Goal: Transaction & Acquisition: Purchase product/service

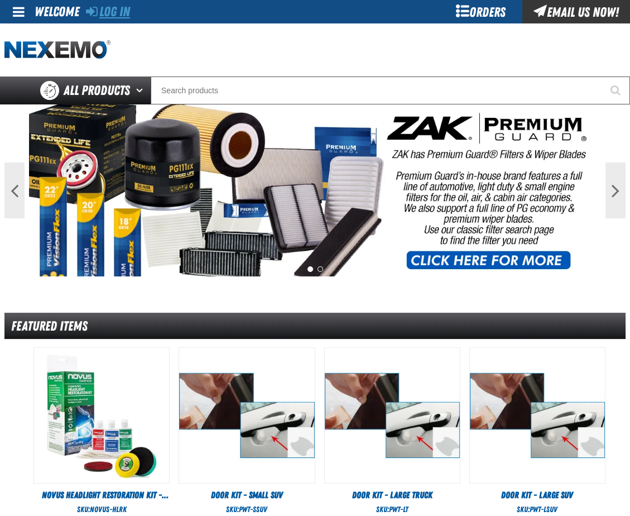
click at [116, 11] on link "Log In" at bounding box center [108, 12] width 44 height 16
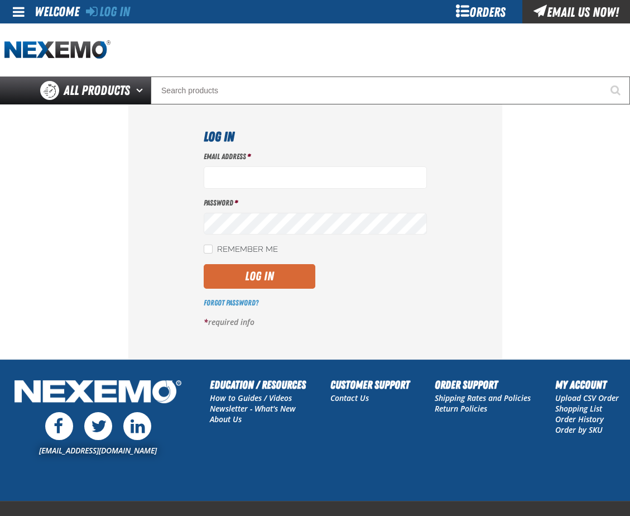
type input "[EMAIL_ADDRESS][DOMAIN_NAME]"
click at [229, 271] on button "Log In" at bounding box center [260, 276] width 112 height 25
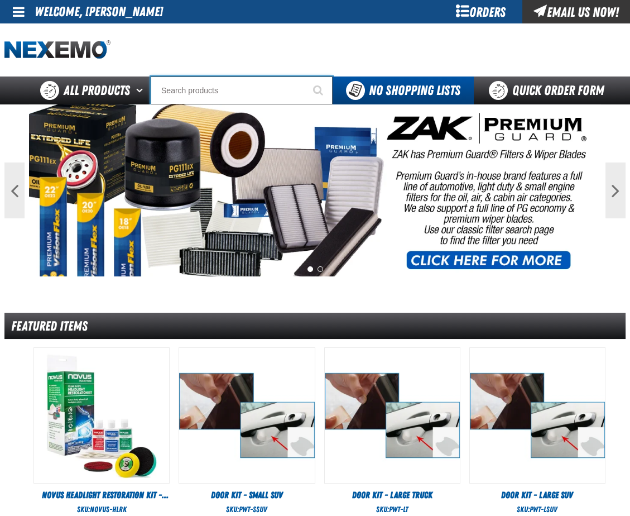
click at [197, 89] on input "Search" at bounding box center [242, 90] width 182 height 28
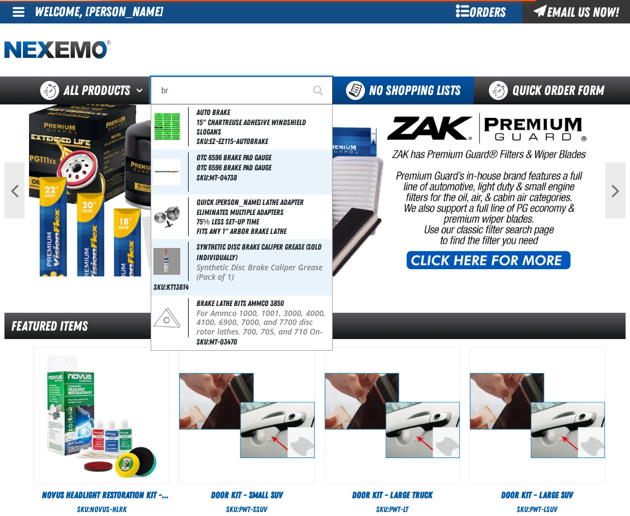
type input "b"
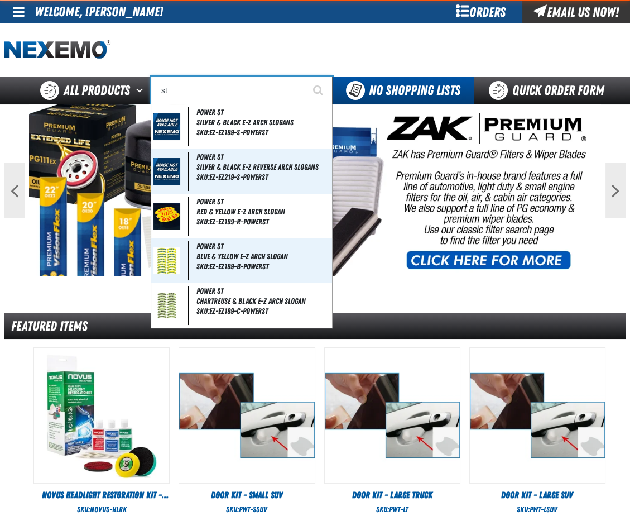
type input "sto"
type input "stoP SAVE"
type input "stop"
type input "stop SAVE"
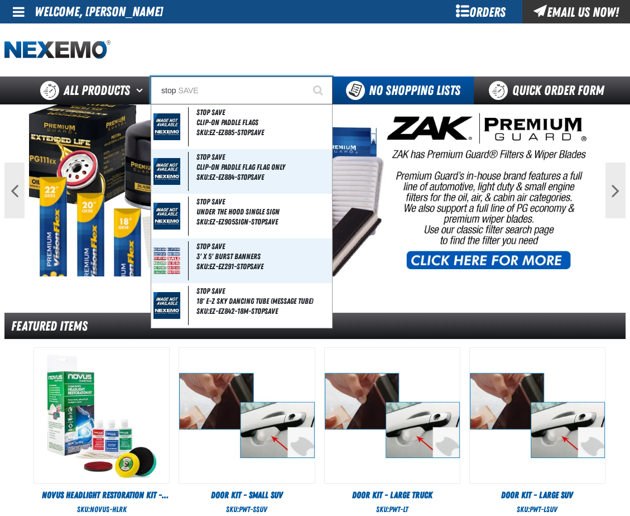
type input "stop"
click at [177, 50] on div at bounding box center [110, 50] width 213 height 20
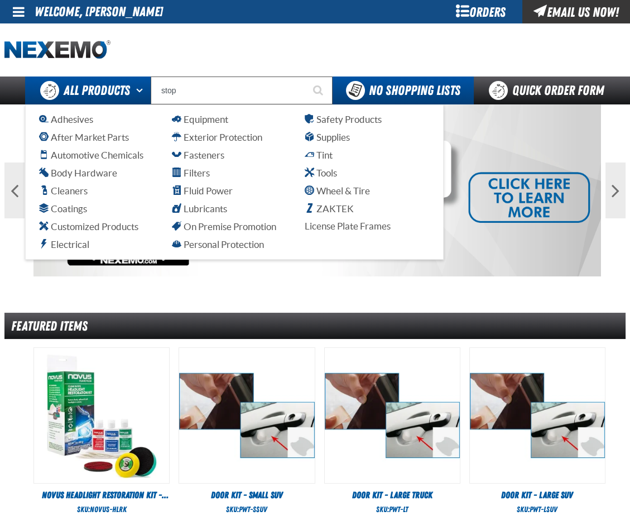
click at [140, 87] on button "Open All Products pages" at bounding box center [141, 90] width 18 height 28
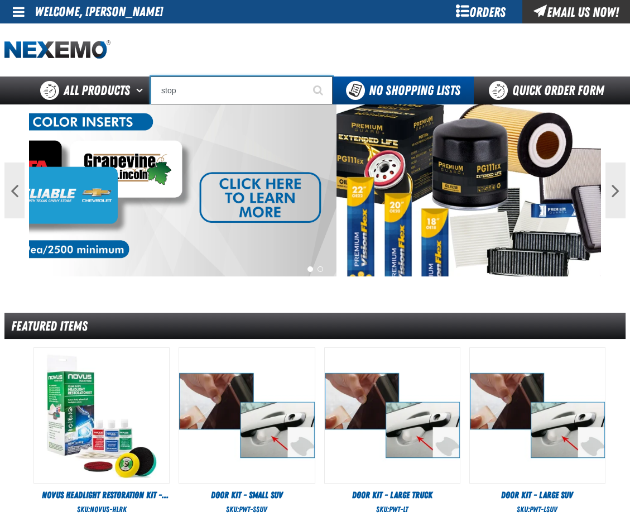
click at [186, 93] on input "stop" at bounding box center [242, 90] width 182 height 28
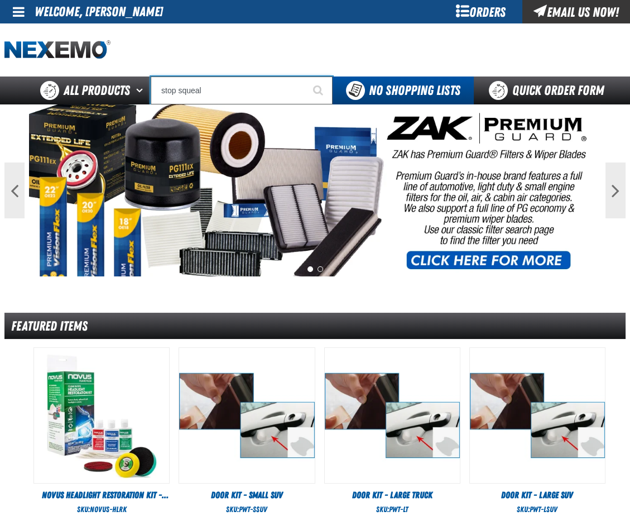
type input "stop squeal"
click at [305, 76] on button "Start Searching" at bounding box center [319, 90] width 28 height 28
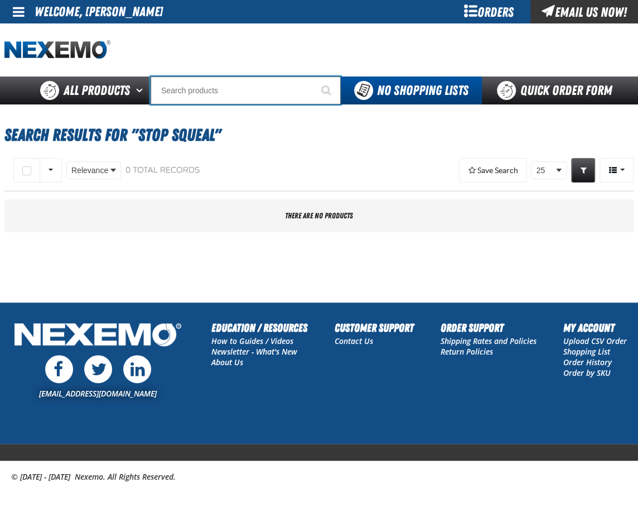
click at [220, 88] on input "Search" at bounding box center [246, 90] width 190 height 28
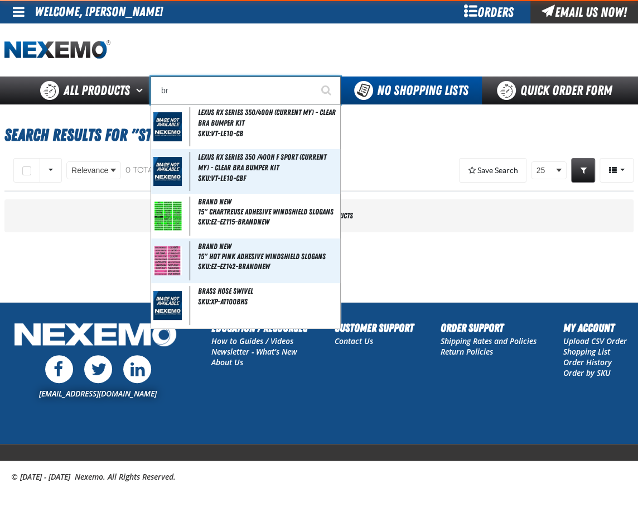
type input "b"
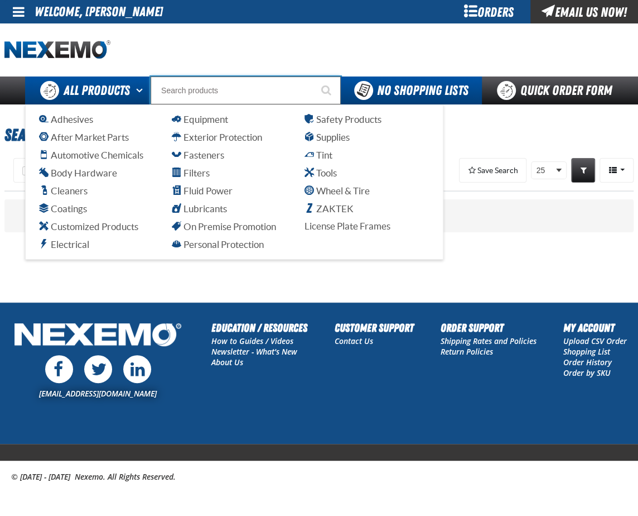
click at [140, 88] on button "Open All Products pages" at bounding box center [141, 90] width 18 height 28
click at [121, 155] on span "Automotive Chemicals" at bounding box center [91, 155] width 104 height 11
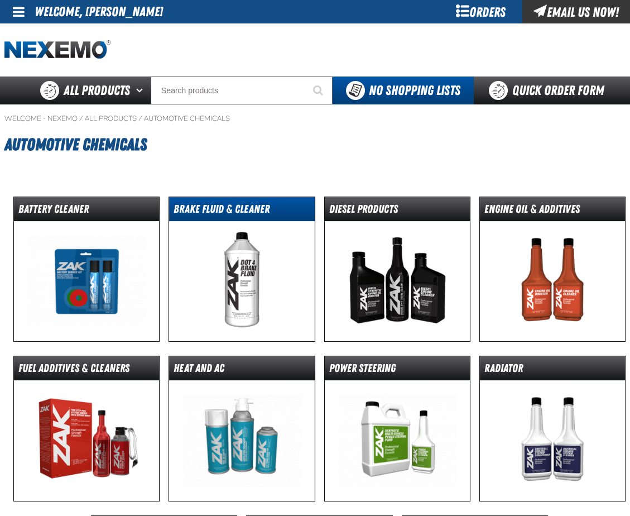
click at [239, 206] on dt "Brake Fluid & Cleaner" at bounding box center [241, 211] width 145 height 20
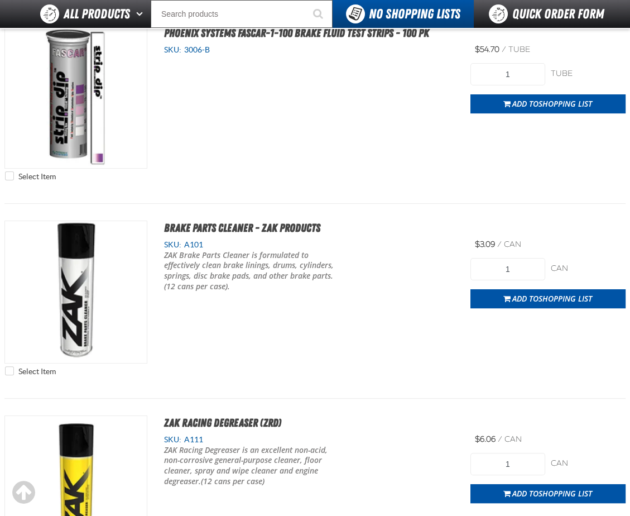
scroll to position [39, 0]
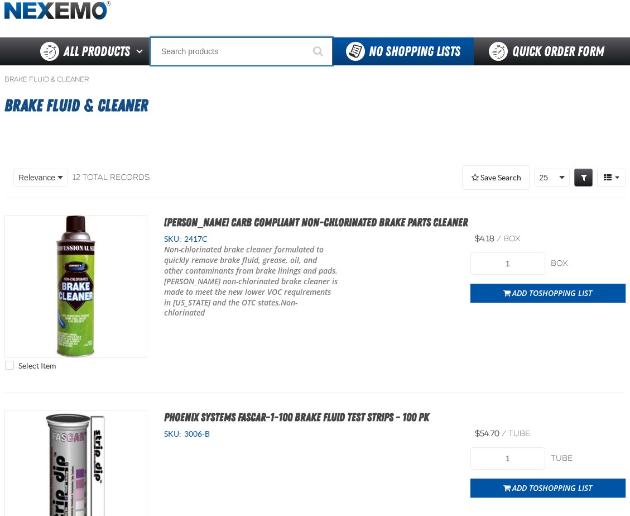
click at [188, 48] on input "Search" at bounding box center [242, 51] width 182 height 28
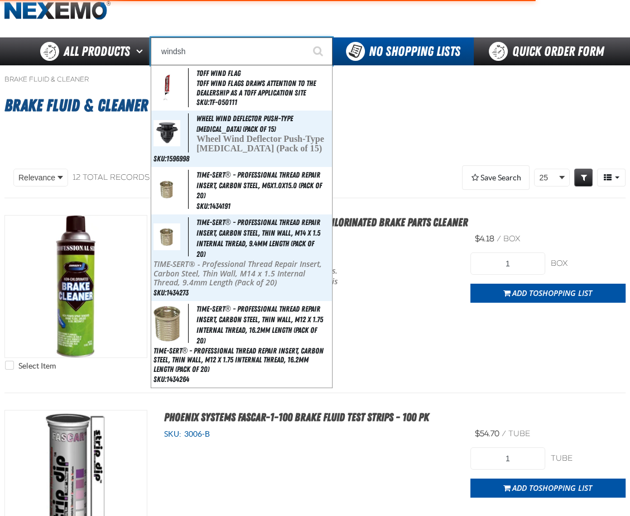
type input "windshi"
type input "windshield Ribbons - USA"
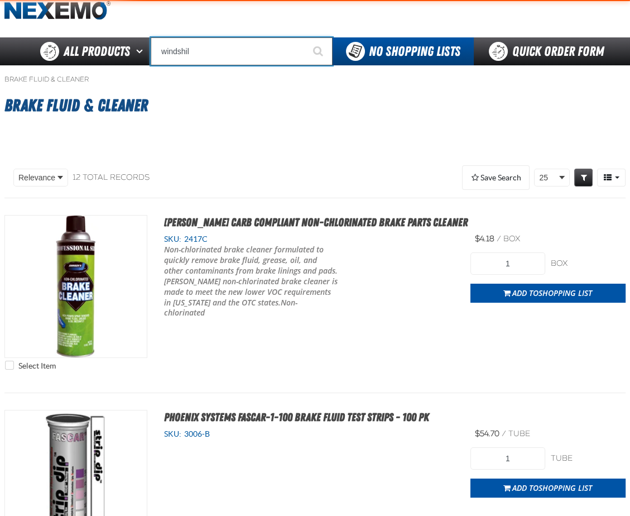
type input "windshi"
type input "windshield Ribbons - USA"
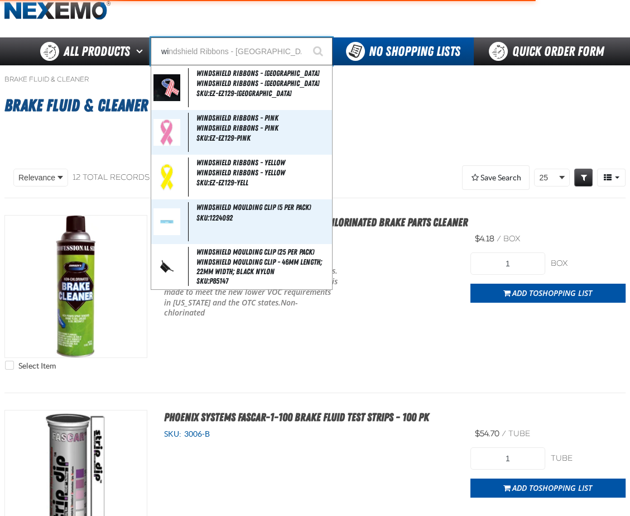
type input "w"
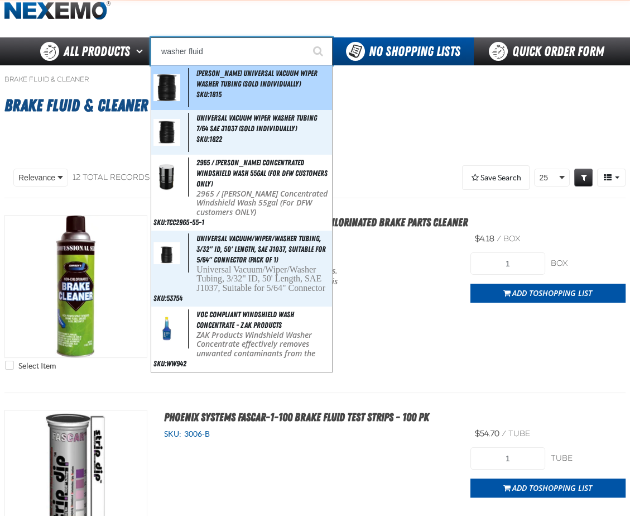
type input "Lawson Universal Vacuum Wiper Washer Tubing (Sold Individually)"
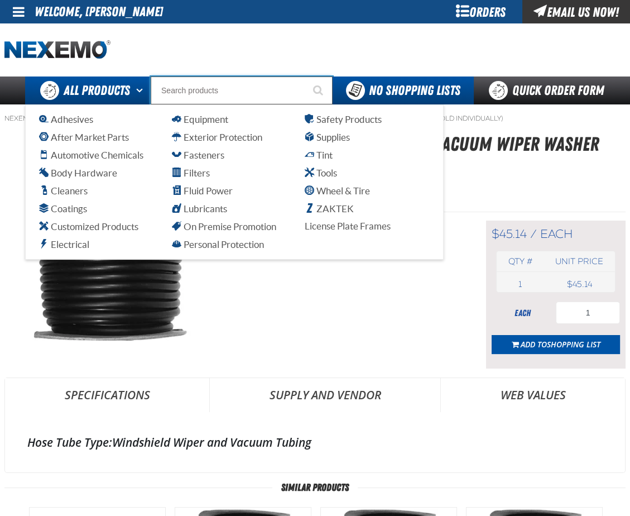
drag, startPoint x: 224, startPoint y: 93, endPoint x: 127, endPoint y: 95, distance: 97.1
click at [127, 95] on div "Back All Products Adhesives After Market Parts Automotive Chemicals Body Hardwa…" at bounding box center [315, 90] width 630 height 28
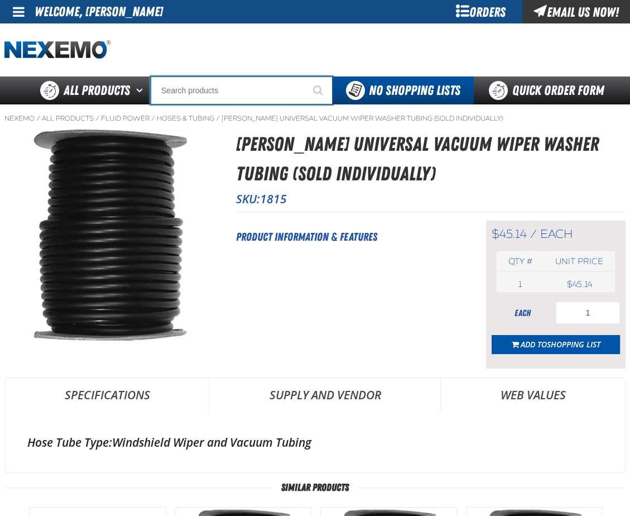
click at [168, 88] on input "Search" at bounding box center [242, 90] width 182 height 28
